Goal: Check status

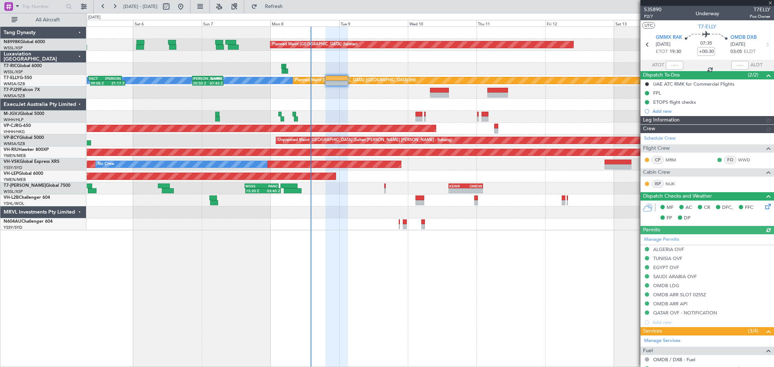
type input "[PERSON_NAME] (LEU)"
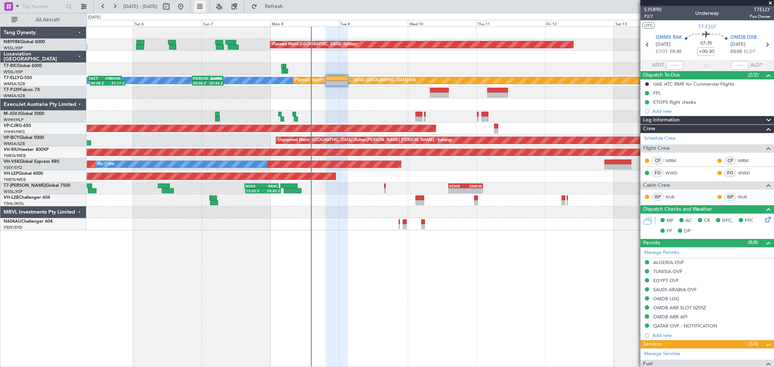
type input "[PERSON_NAME] (LEU)"
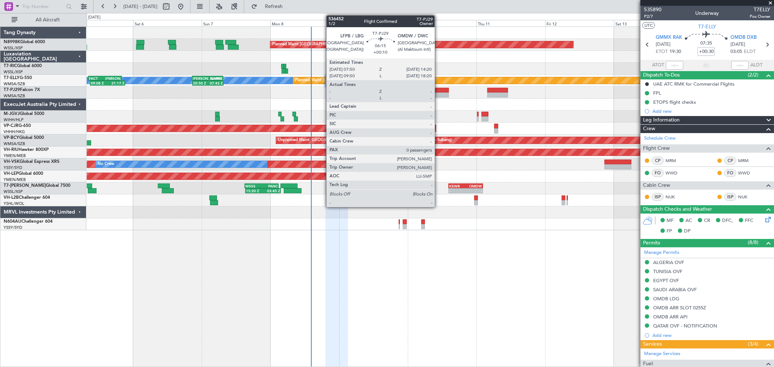
click at [438, 93] on div at bounding box center [439, 95] width 19 height 5
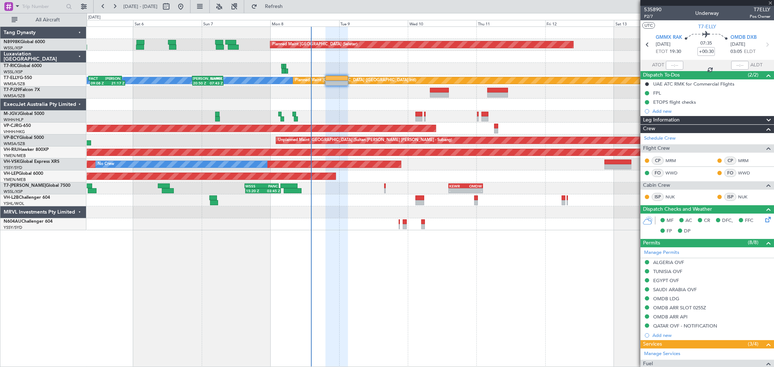
type input "+00:10"
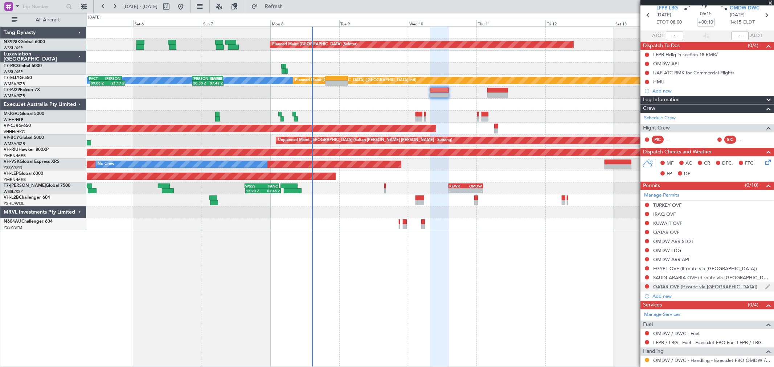
scroll to position [57, 0]
